Goal: Check status: Check status

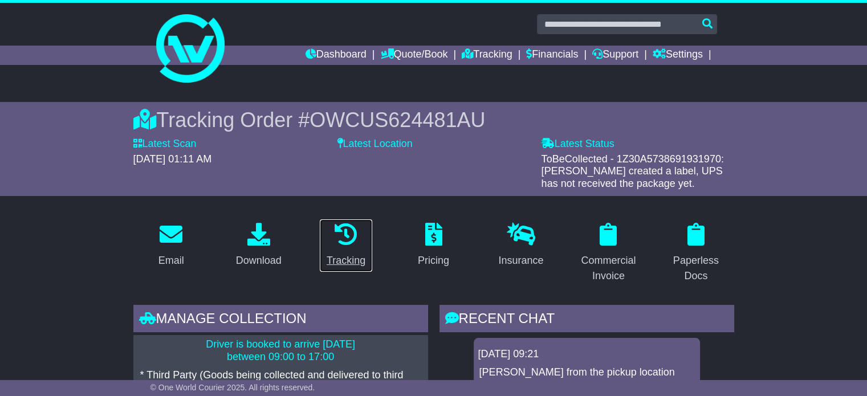
click at [340, 237] on icon at bounding box center [346, 234] width 23 height 23
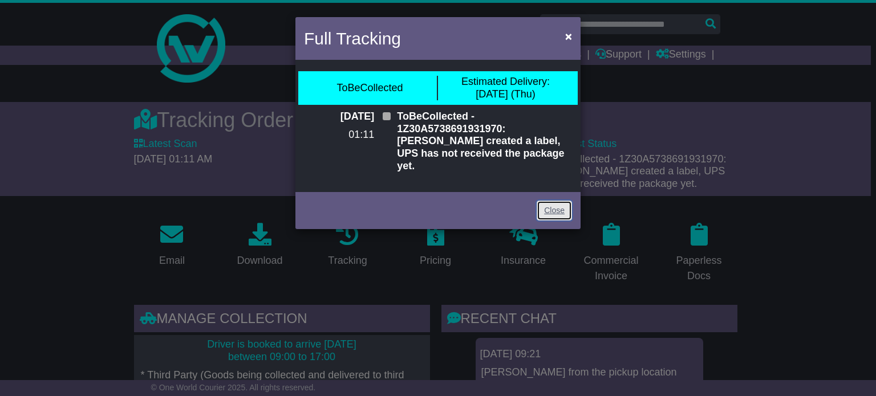
click at [541, 201] on link "Close" at bounding box center [554, 211] width 35 height 20
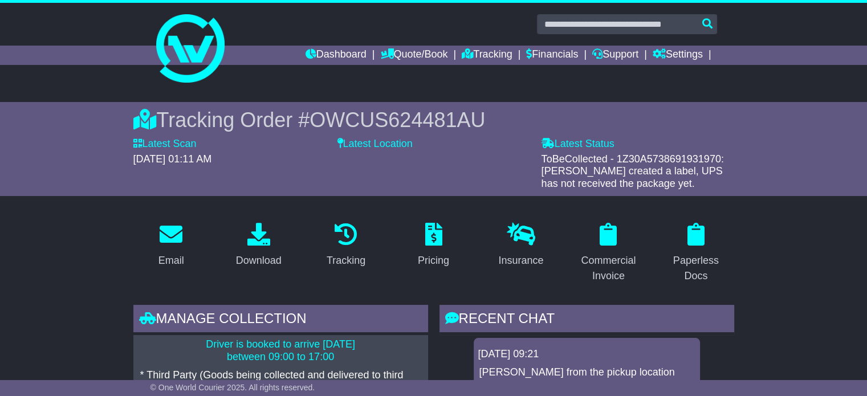
click at [352, 143] on label "Latest Location" at bounding box center [375, 144] width 75 height 13
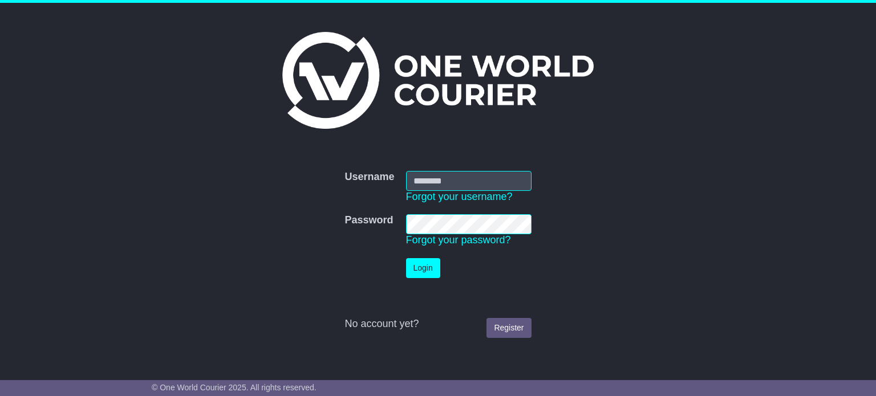
type input "**********"
click at [429, 272] on button "Login" at bounding box center [423, 268] width 34 height 20
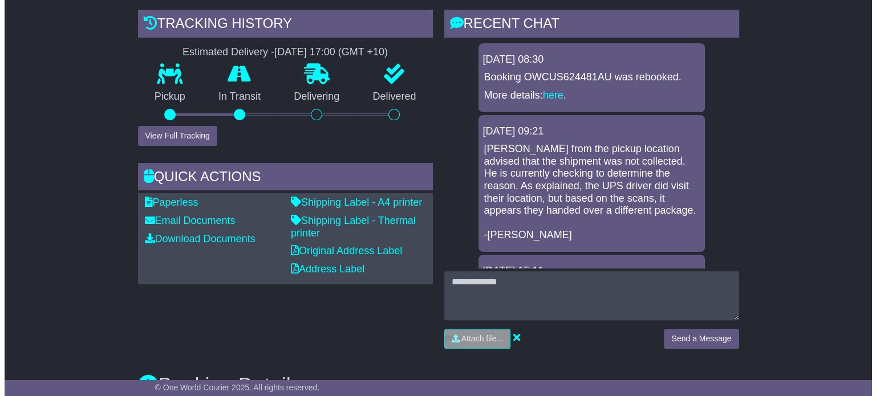
scroll to position [282, 0]
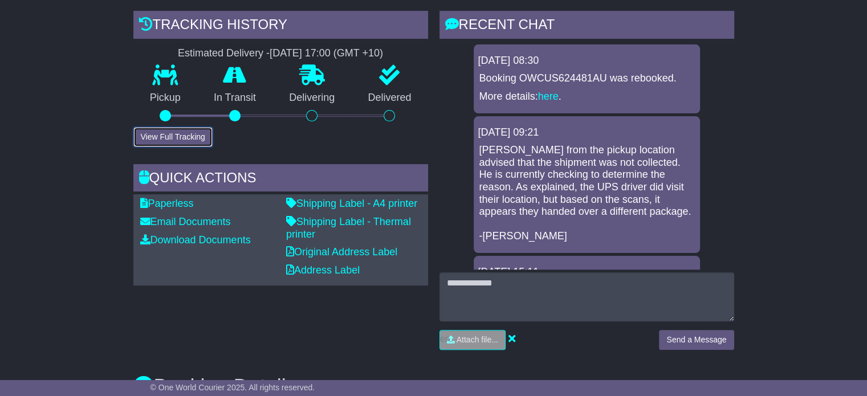
click at [167, 133] on button "View Full Tracking" at bounding box center [172, 137] width 79 height 20
